Goal: Transaction & Acquisition: Purchase product/service

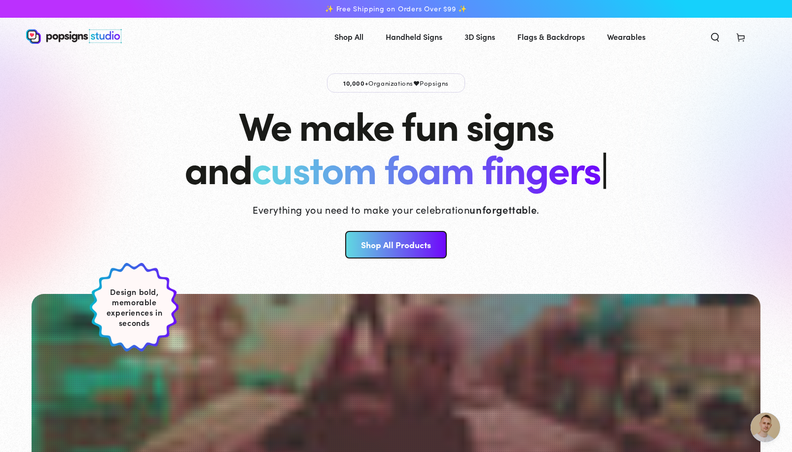
click at [382, 244] on link "Shop All Products" at bounding box center [395, 245] width 101 height 28
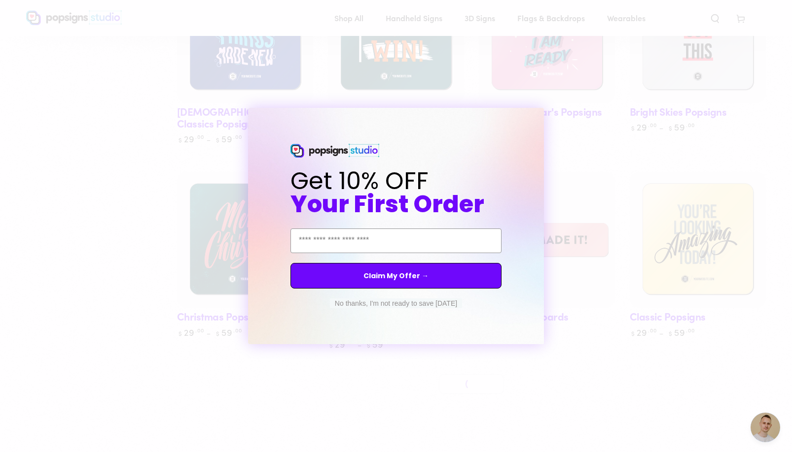
scroll to position [444, 0]
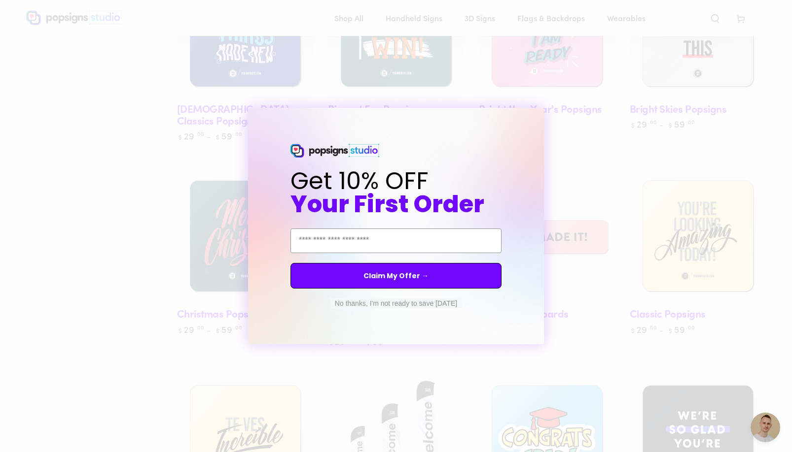
click at [363, 304] on button "No thanks, I'm not ready to save today" at bounding box center [396, 304] width 132 height 10
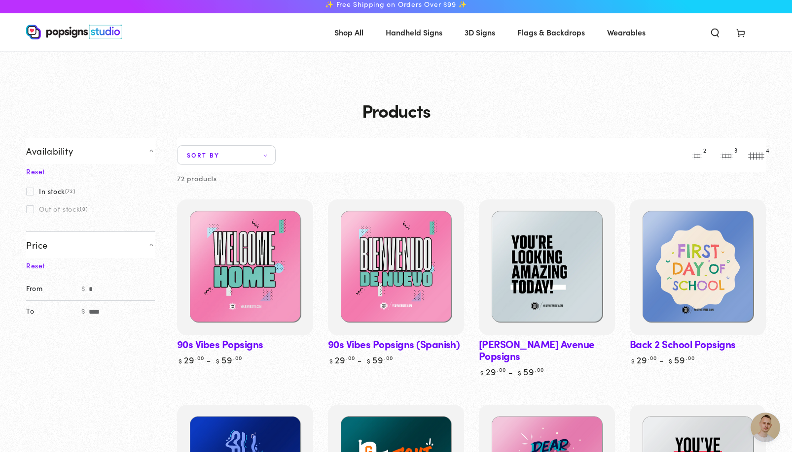
scroll to position [0, 0]
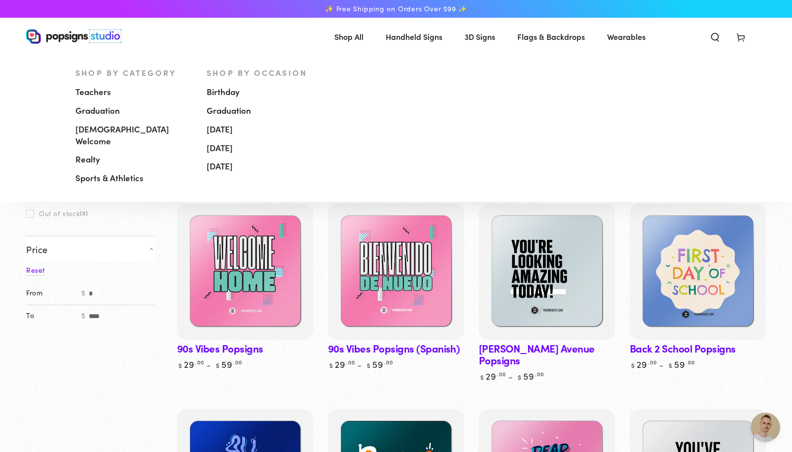
click at [417, 36] on span "Handheld Signs" at bounding box center [413, 37] width 57 height 14
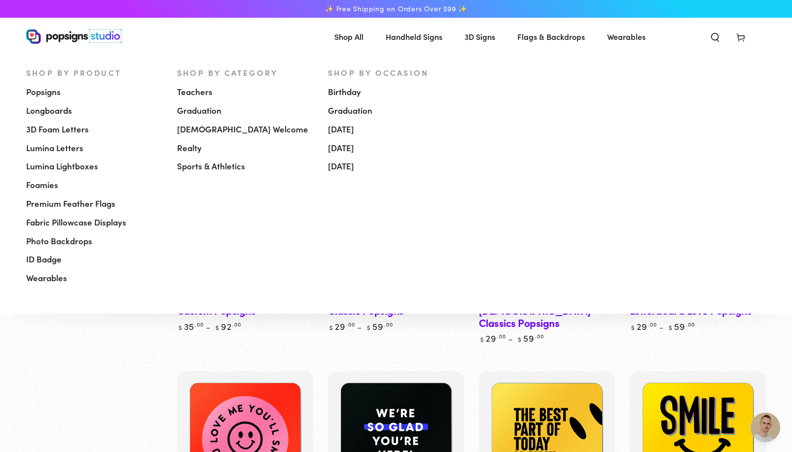
click at [49, 92] on span "Popsigns" at bounding box center [43, 92] width 35 height 12
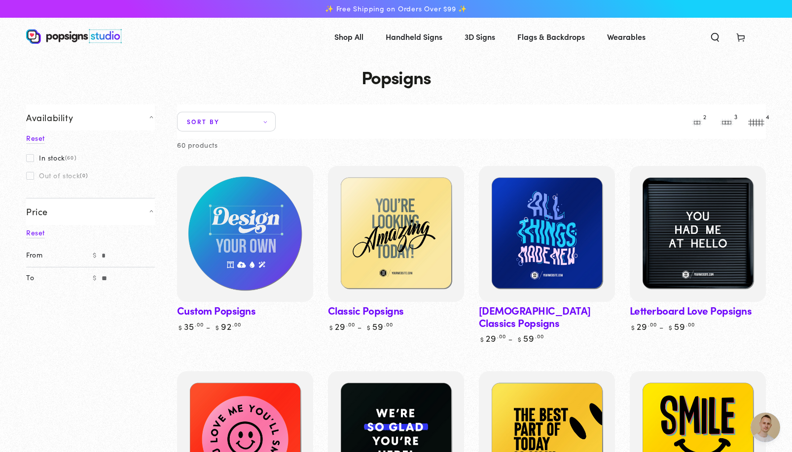
click at [222, 279] on img at bounding box center [245, 234] width 140 height 140
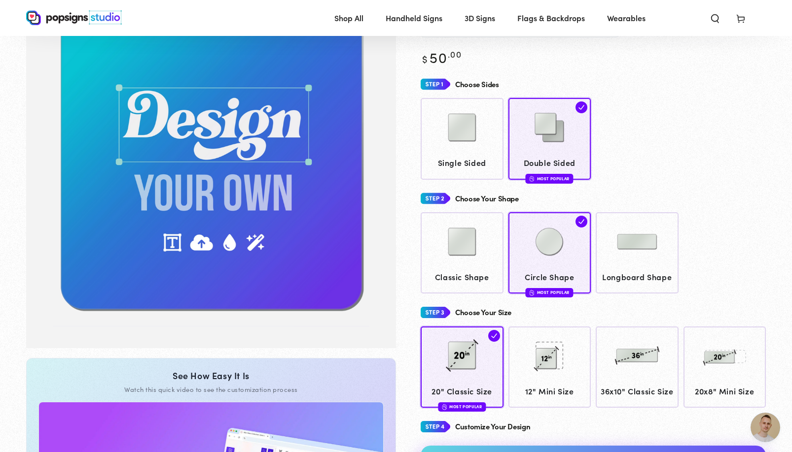
scroll to position [47, 0]
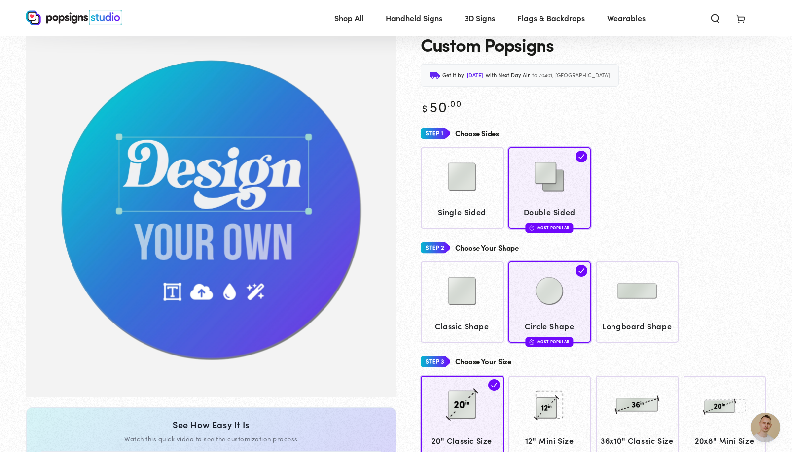
scroll to position [71, 0]
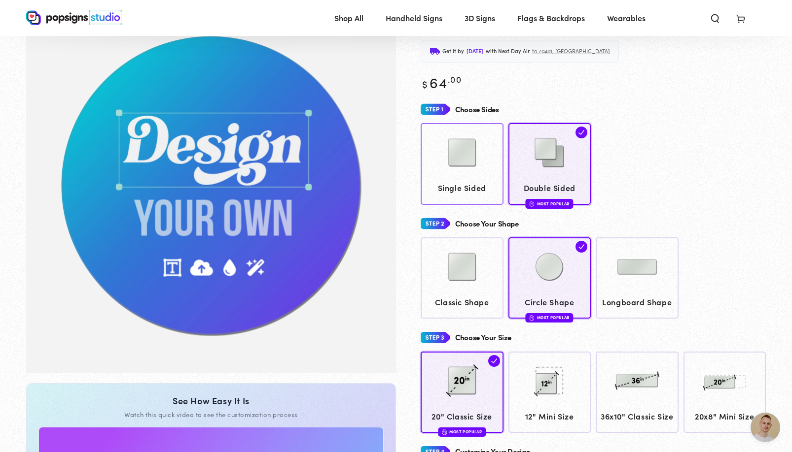
click at [465, 178] on div at bounding box center [461, 153] width 73 height 49
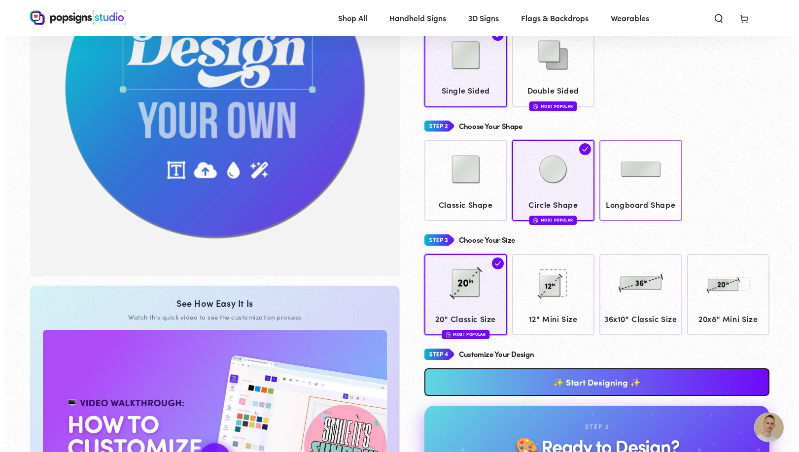
scroll to position [170, 0]
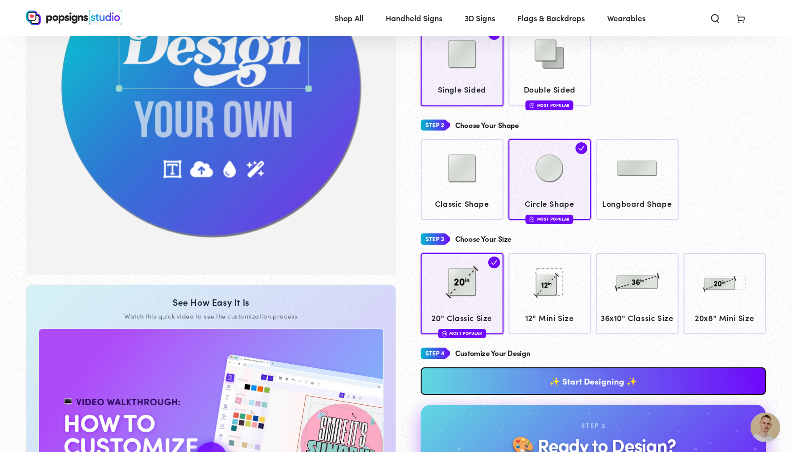
click at [605, 395] on link "✨ Start Designing ✨" at bounding box center [592, 382] width 345 height 28
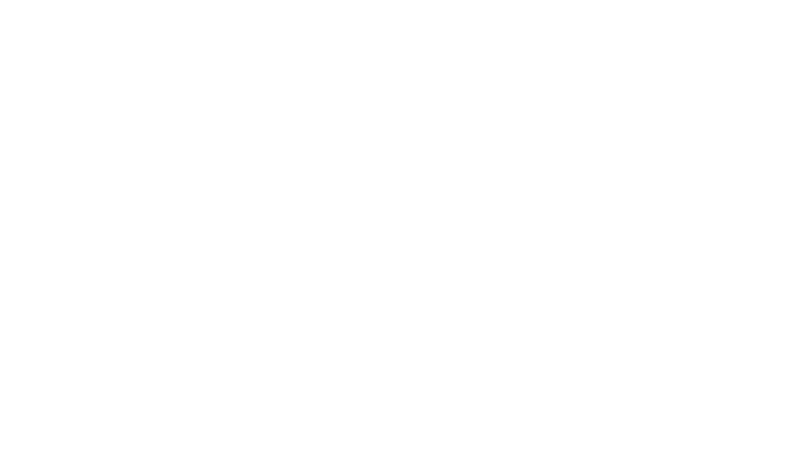
scroll to position [0, 0]
type textarea "An ancient tree with a door leading to a magical world"
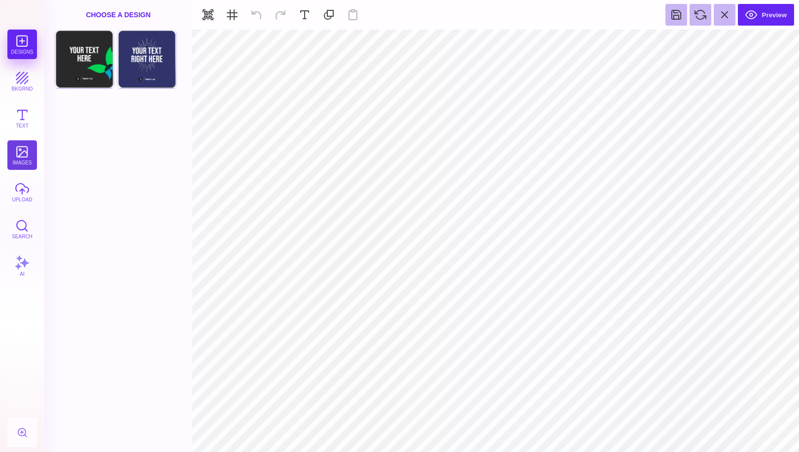
click at [20, 159] on button "images" at bounding box center [22, 155] width 30 height 30
